Goal: Transaction & Acquisition: Obtain resource

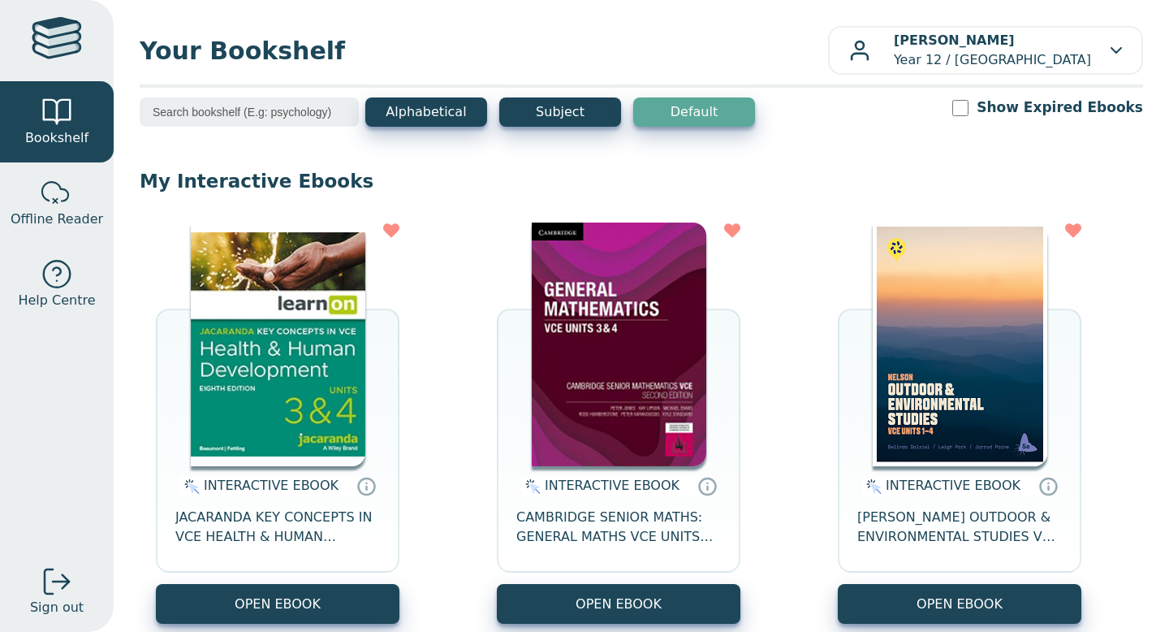
click at [291, 507] on div "INTERACTIVE EBOOK JACARANDA KEY CONCEPTS IN VCE HEALTH & HUMAN DEVELOPMENT UNIT…" at bounding box center [278, 525] width 244 height 118
click at [302, 529] on span "JACARANDA KEY CONCEPTS IN VCE HEALTH & HUMAN DEVELOPMENT UNITS 3&4 LEARNON EBOO…" at bounding box center [277, 526] width 205 height 39
click at [321, 379] on img at bounding box center [278, 344] width 175 height 244
